Goal: Navigation & Orientation: Find specific page/section

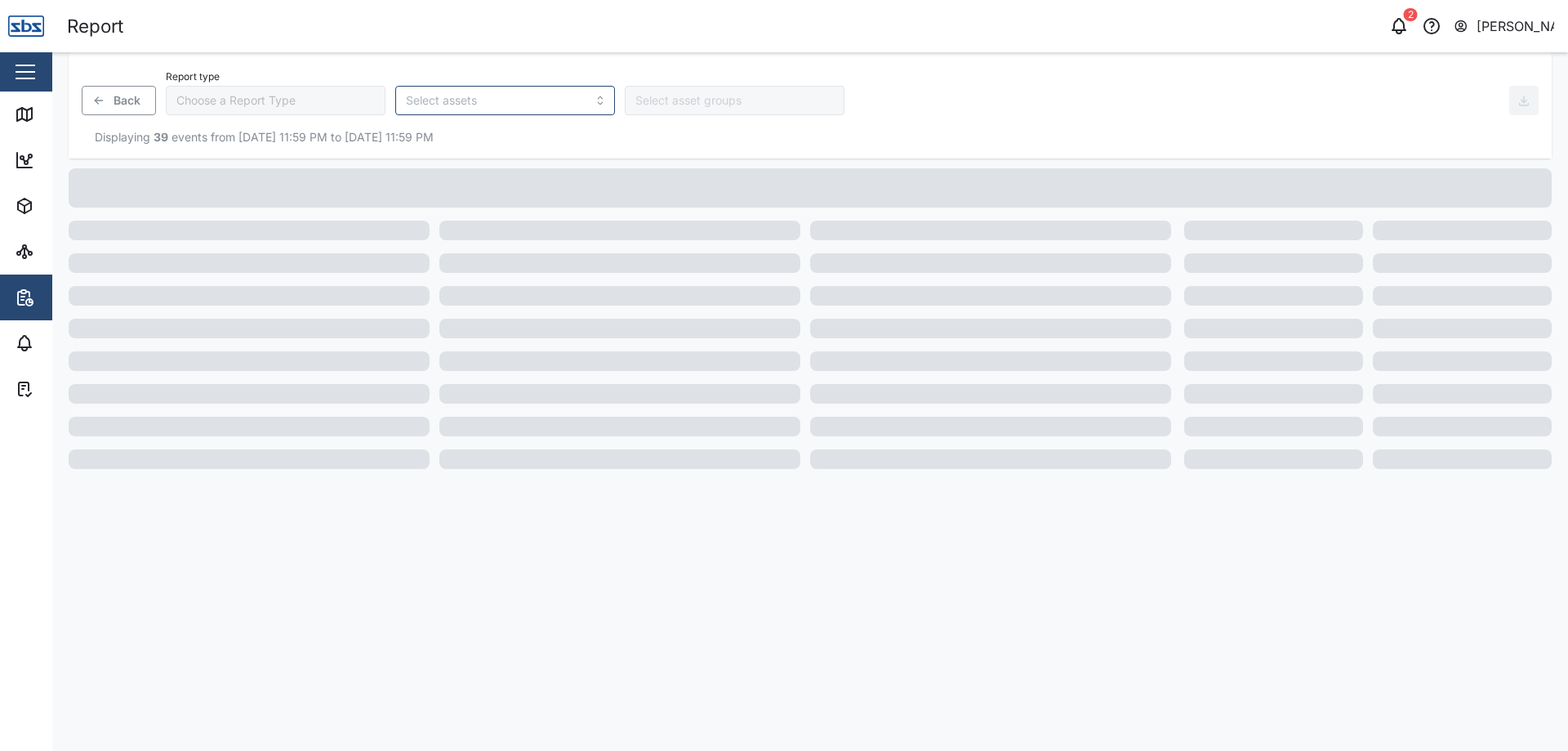
type input "Trip History"
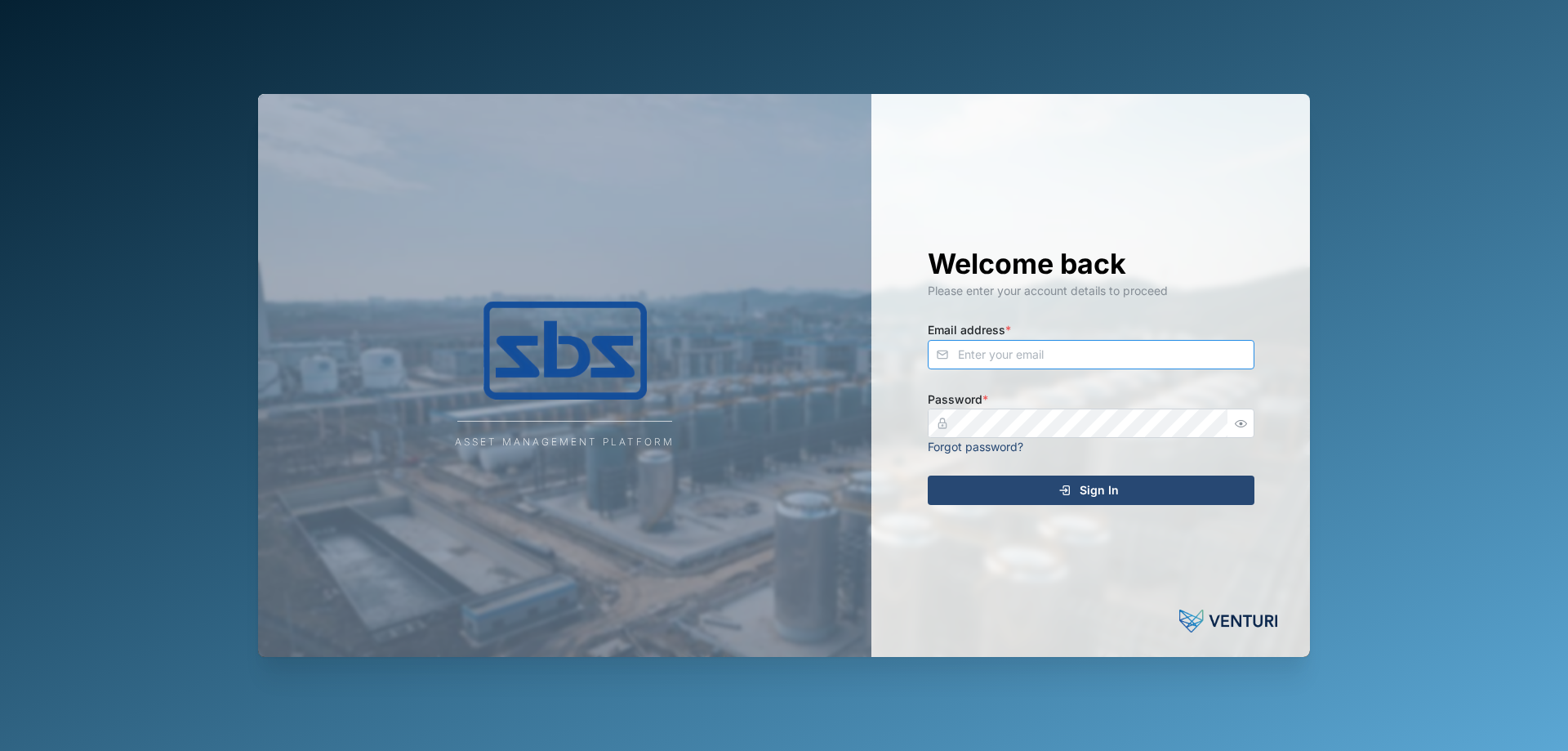
click at [978, 352] on input "Email address *" at bounding box center [1090, 355] width 326 height 29
type input "[PERSON_NAME][EMAIL_ADDRESS][DOMAIN_NAME]"
click at [968, 490] on div "Sign In" at bounding box center [1088, 490] width 301 height 28
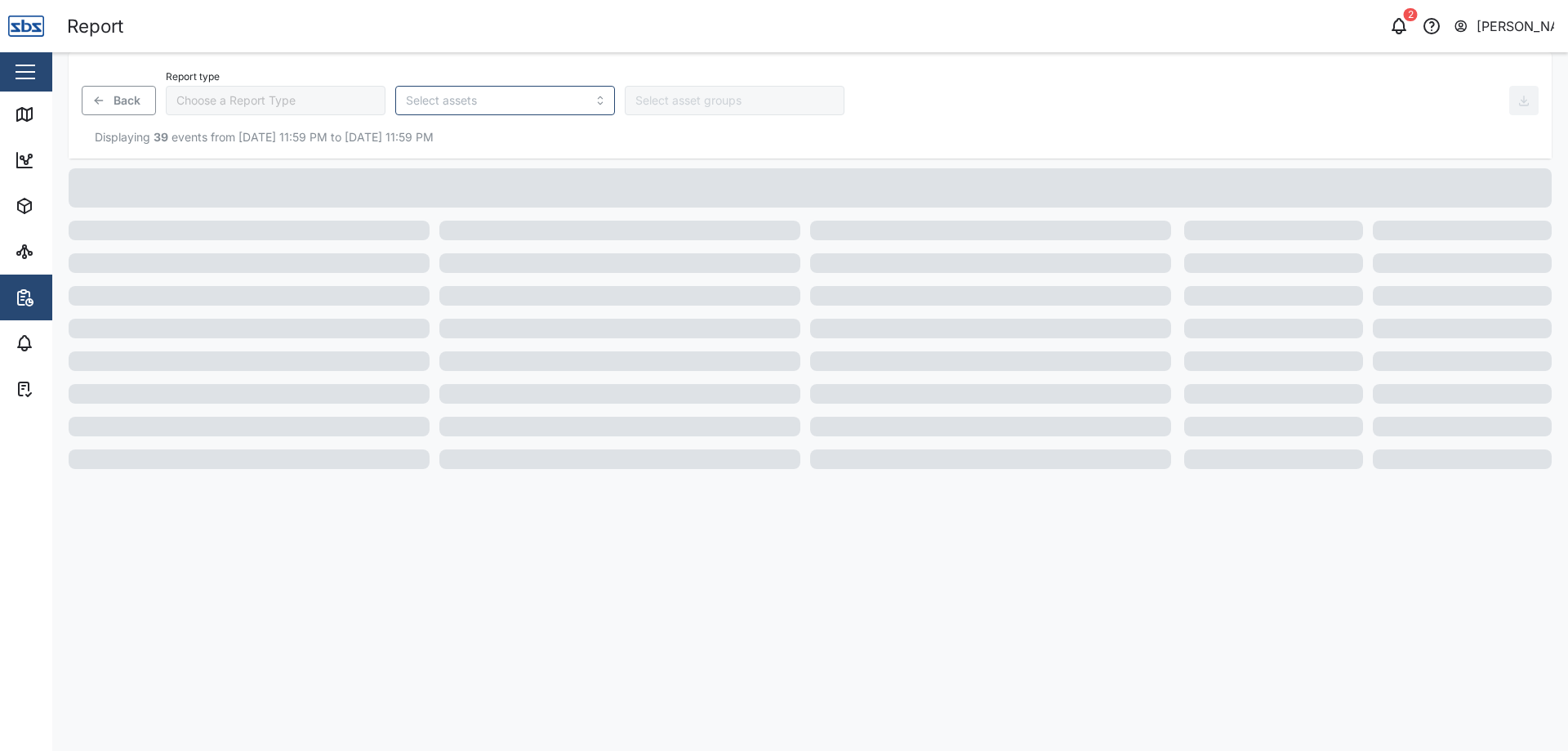
type input "Trip History"
click at [31, 121] on icon at bounding box center [24, 114] width 20 height 20
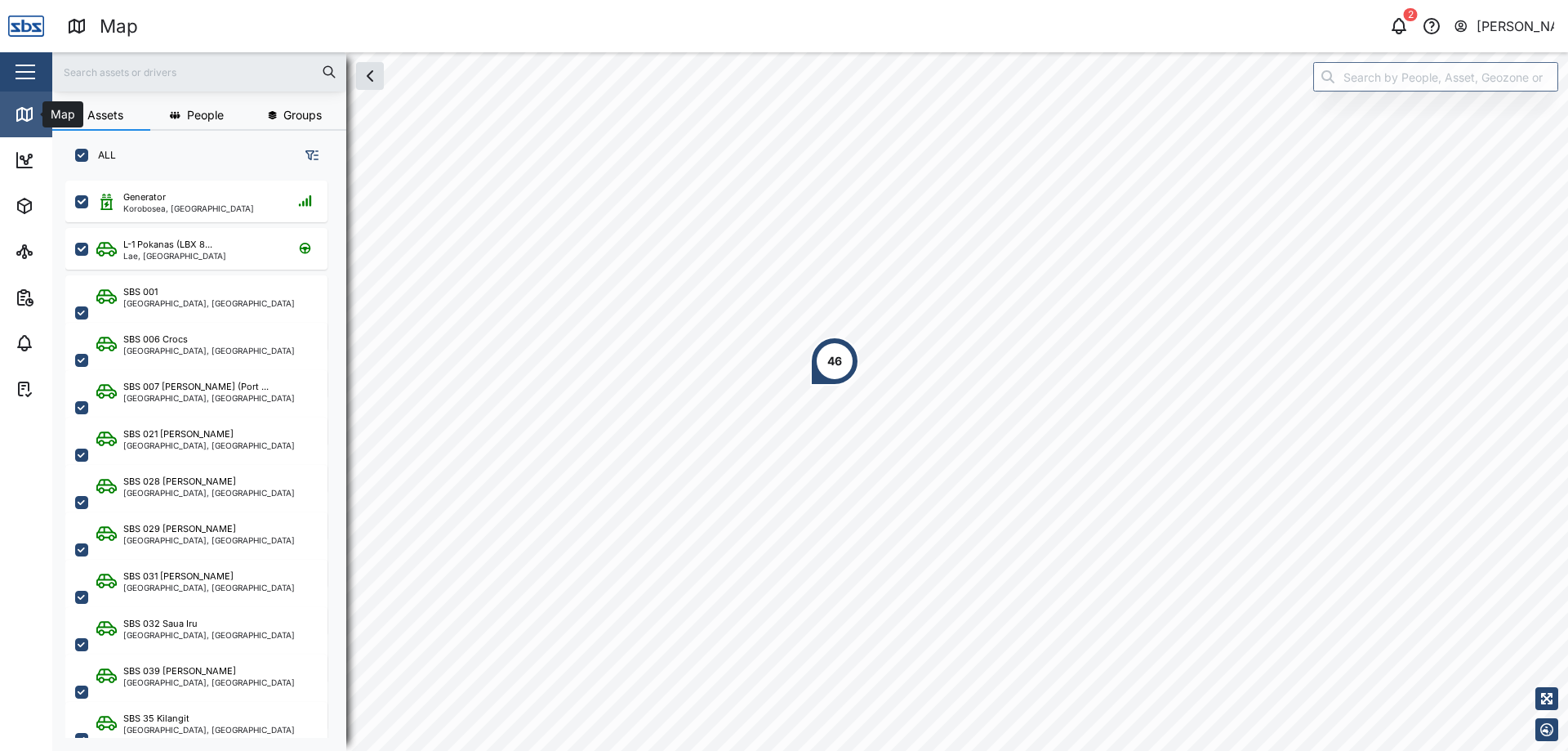
scroll to position [550, 256]
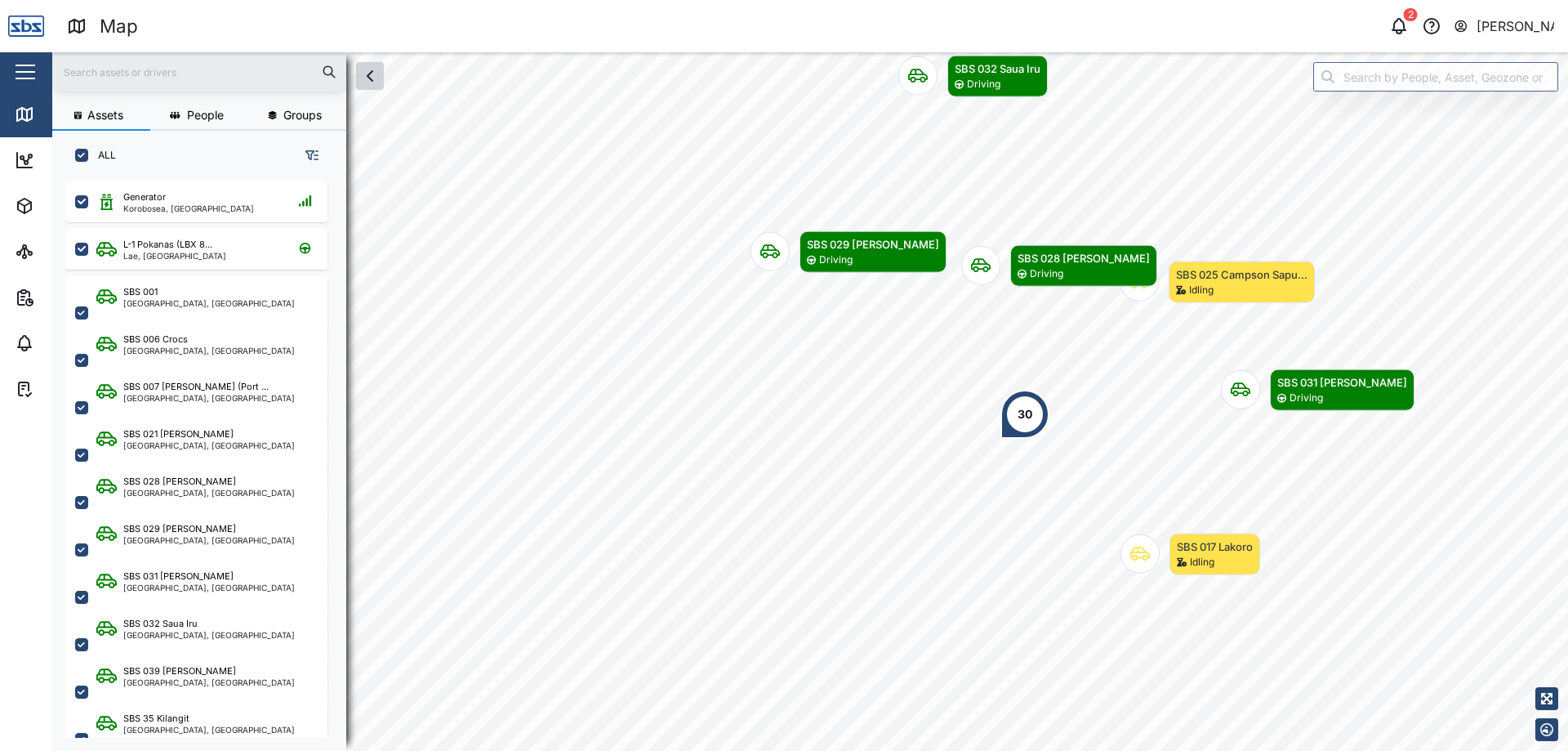
click at [375, 78] on icon "button" at bounding box center [369, 76] width 20 height 20
